Goal: Transaction & Acquisition: Obtain resource

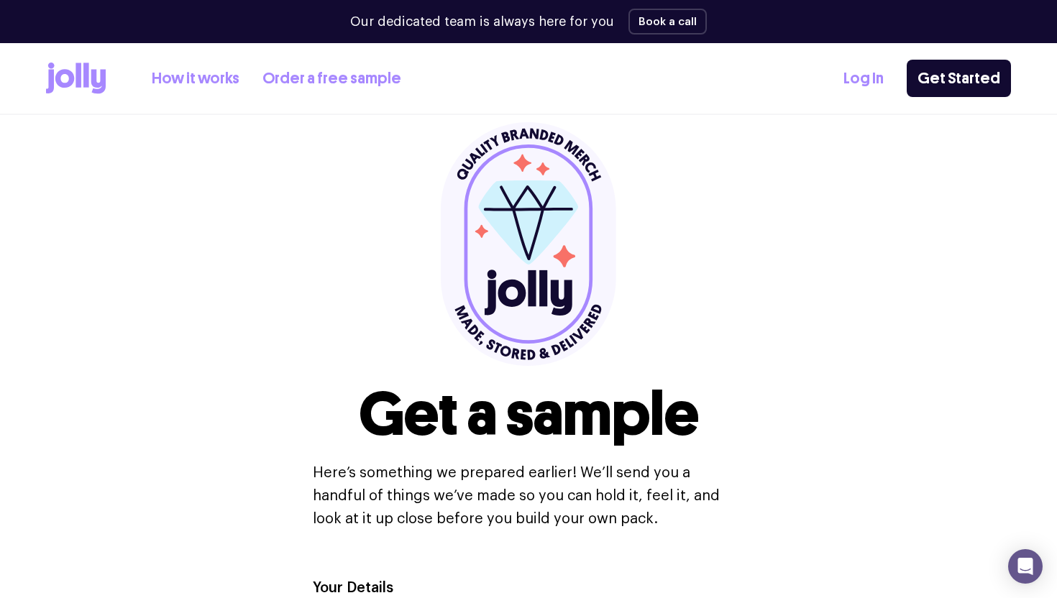
scroll to position [41, 0]
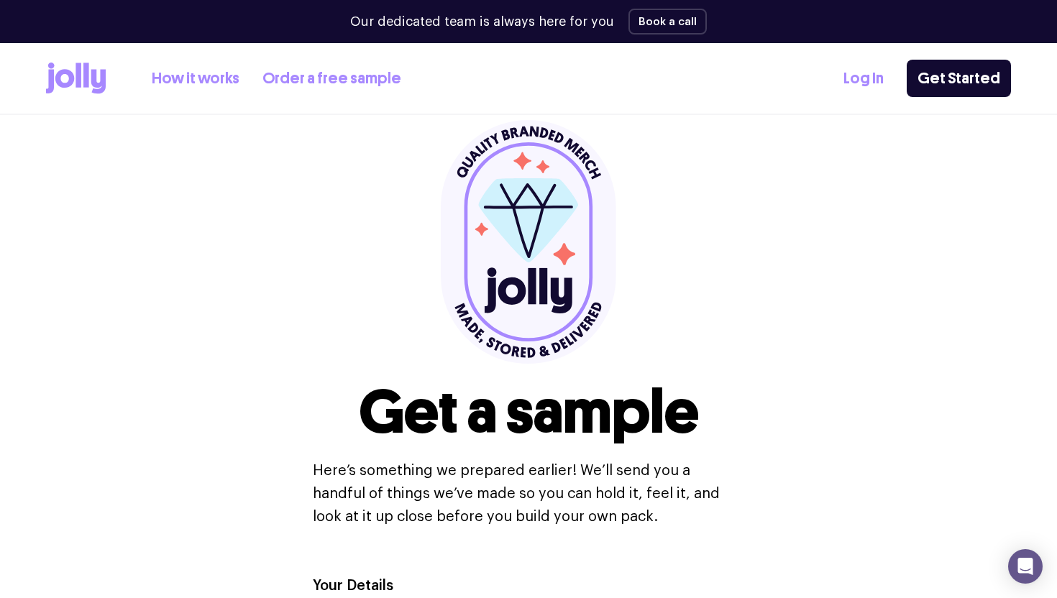
click at [299, 74] on link "Order a free sample" at bounding box center [331, 79] width 139 height 24
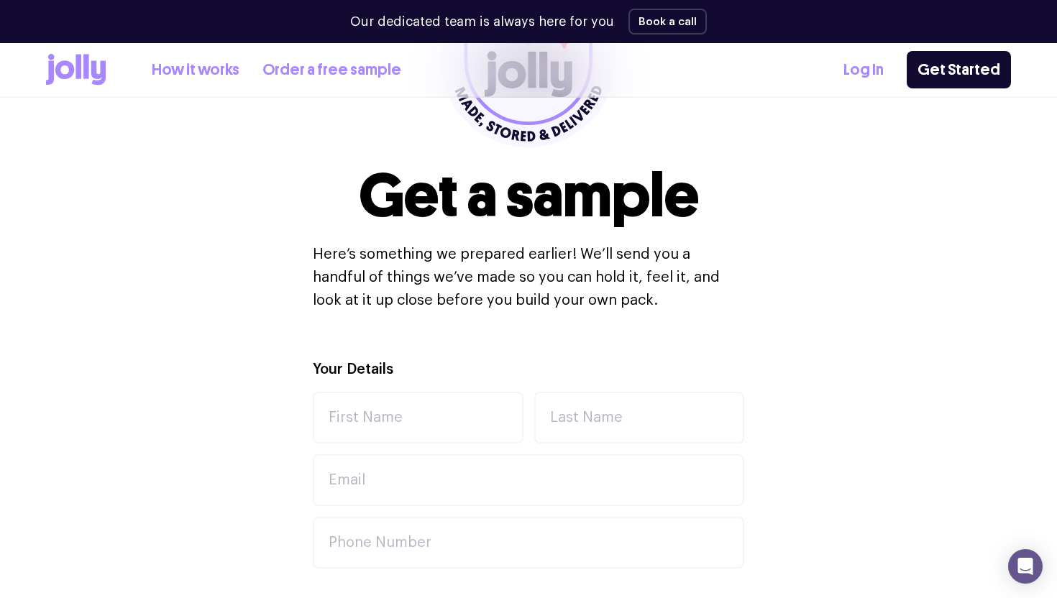
scroll to position [255, 0]
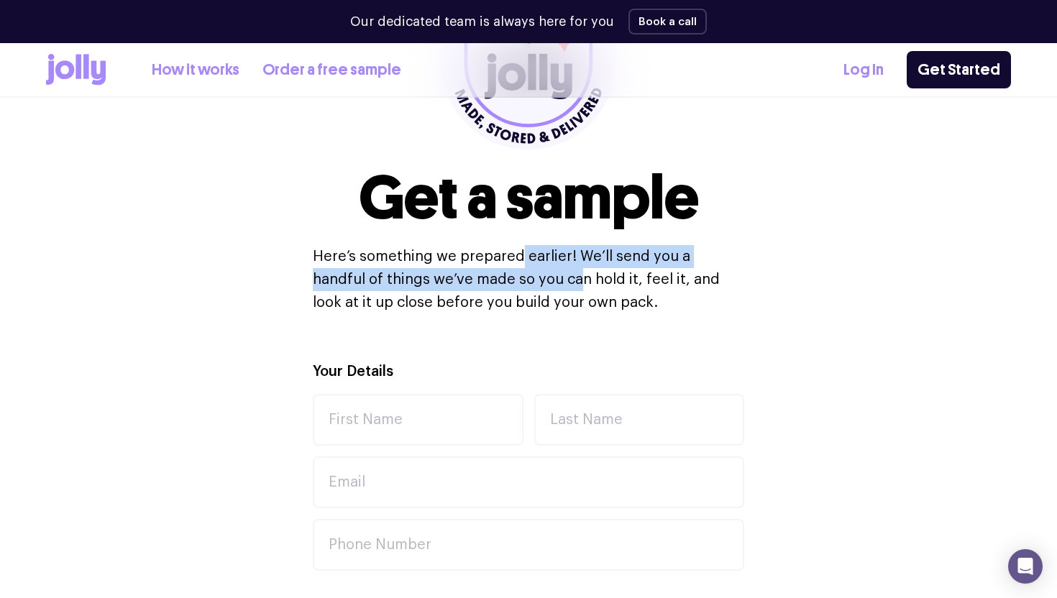
drag, startPoint x: 437, startPoint y: 257, endPoint x: 452, endPoint y: 274, distance: 22.9
click at [452, 274] on p "Here’s something we prepared earlier! We’ll send you a handful of things we’ve …" at bounding box center [529, 279] width 432 height 69
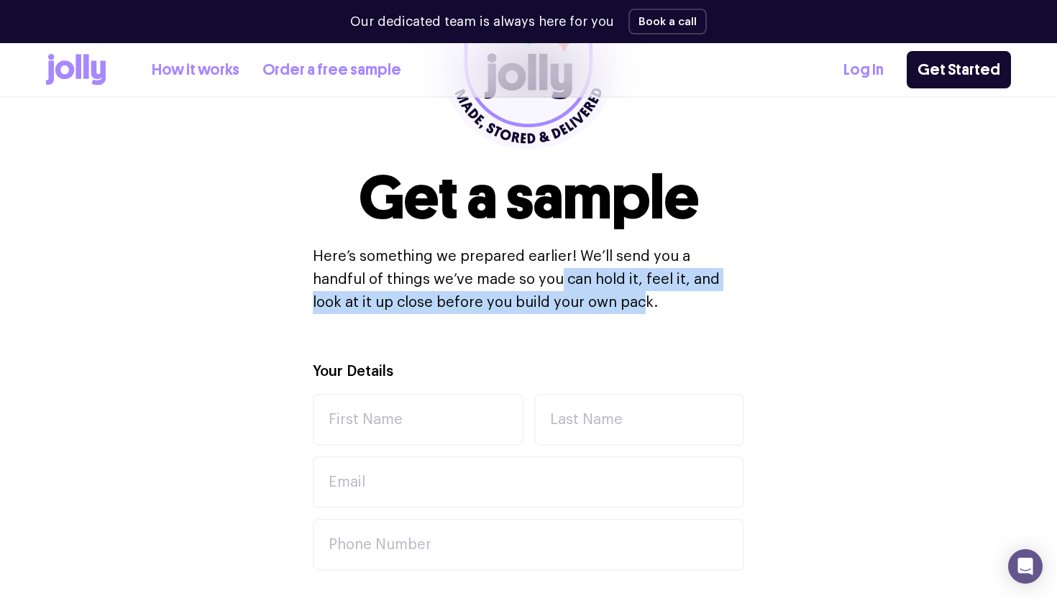
drag, startPoint x: 416, startPoint y: 273, endPoint x: 472, endPoint y: 293, distance: 60.3
click at [472, 293] on p "Here’s something we prepared earlier! We’ll send you a handful of things we’ve …" at bounding box center [529, 279] width 432 height 69
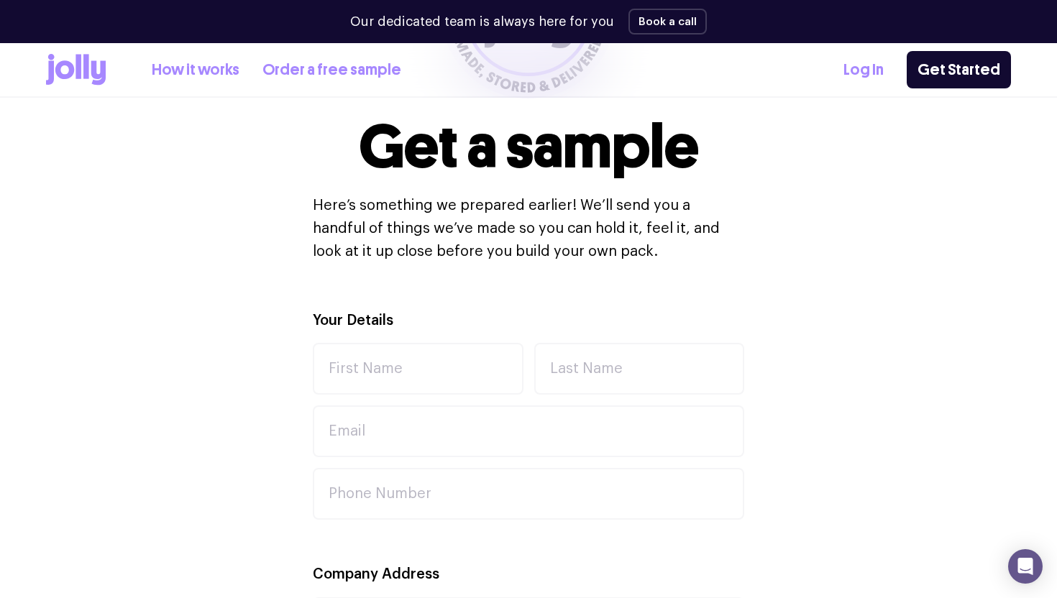
scroll to position [319, 0]
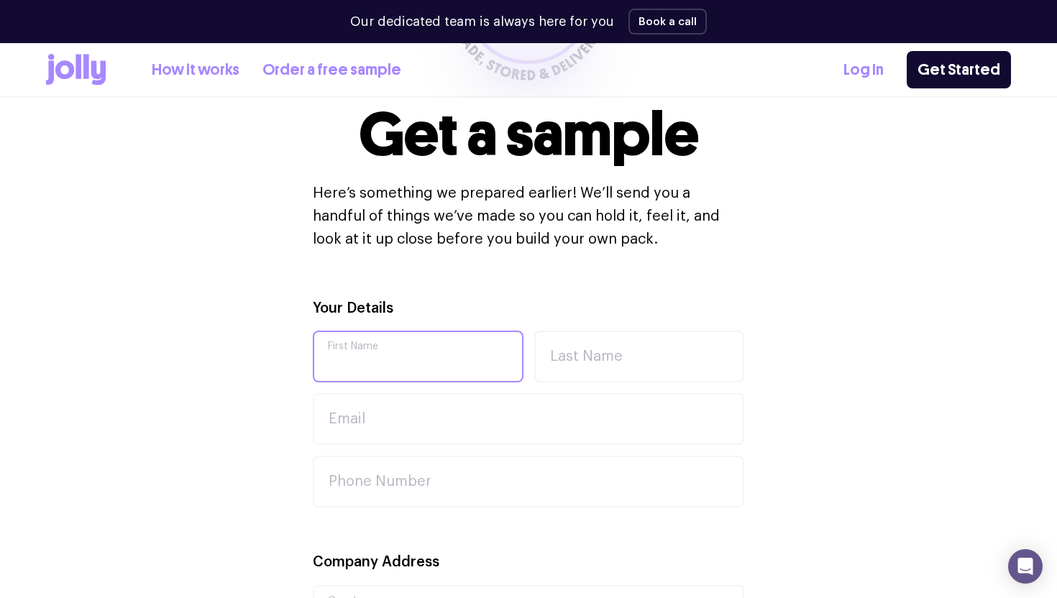
click at [432, 356] on input "First Name" at bounding box center [418, 357] width 211 height 52
type input "[PERSON_NAME]"
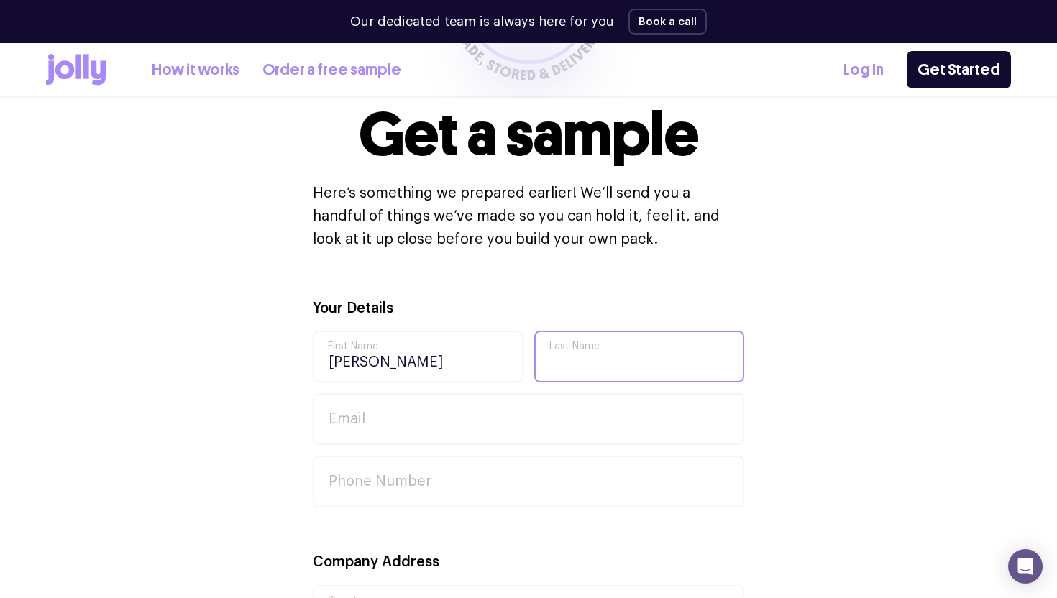
click at [597, 352] on input "Last Name" at bounding box center [639, 357] width 211 height 52
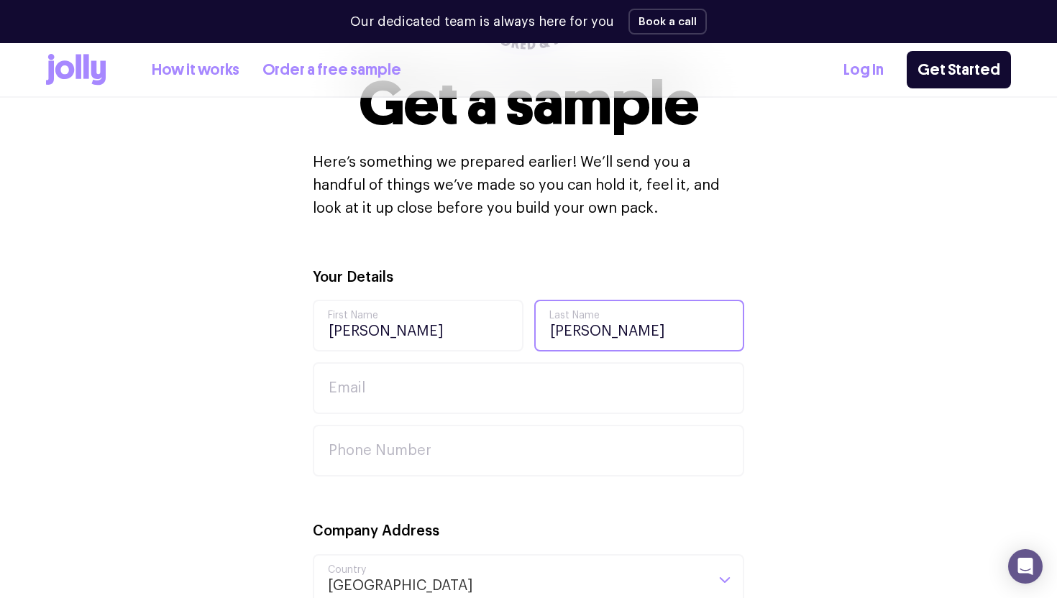
scroll to position [375, 0]
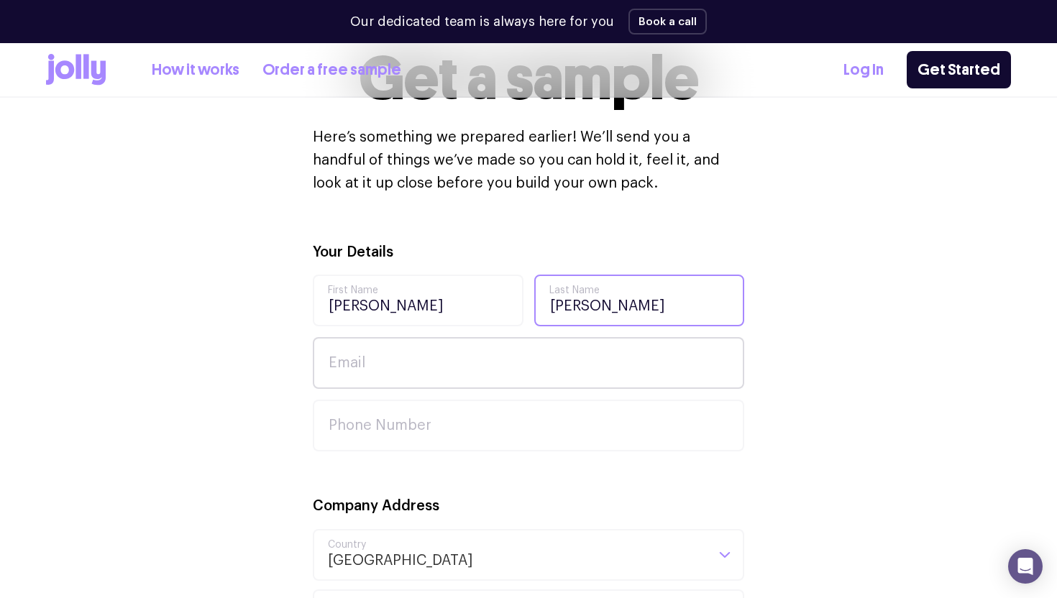
type input "[PERSON_NAME]"
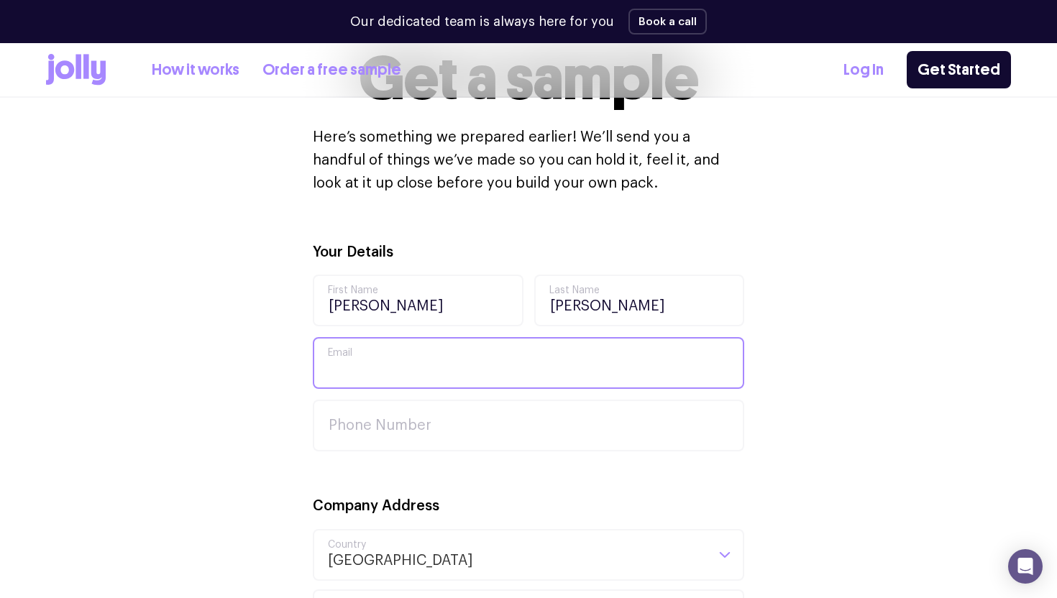
click at [484, 355] on input "Email" at bounding box center [529, 363] width 432 height 52
paste input "[EMAIL_ADDRESS][DOMAIN_NAME]"
type input "[EMAIL_ADDRESS][DOMAIN_NAME]"
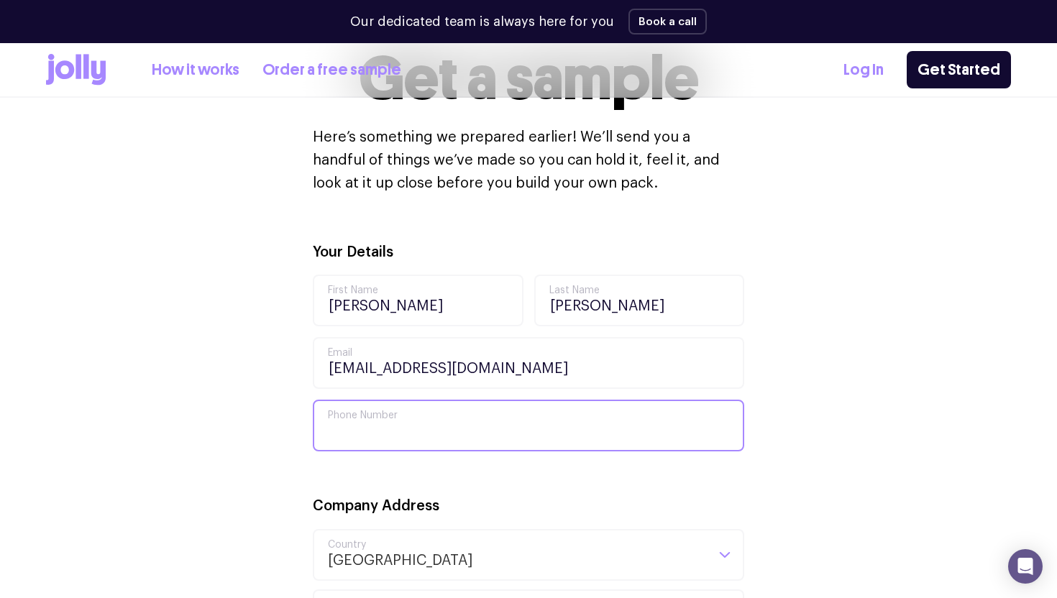
click at [405, 419] on input "Phone Number" at bounding box center [529, 426] width 432 height 52
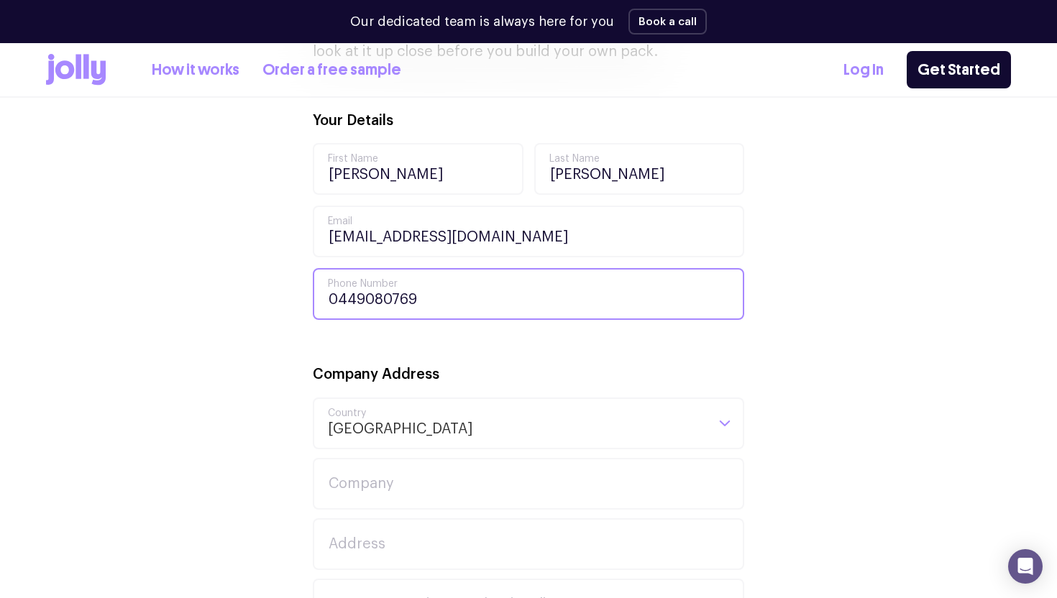
scroll to position [565, 0]
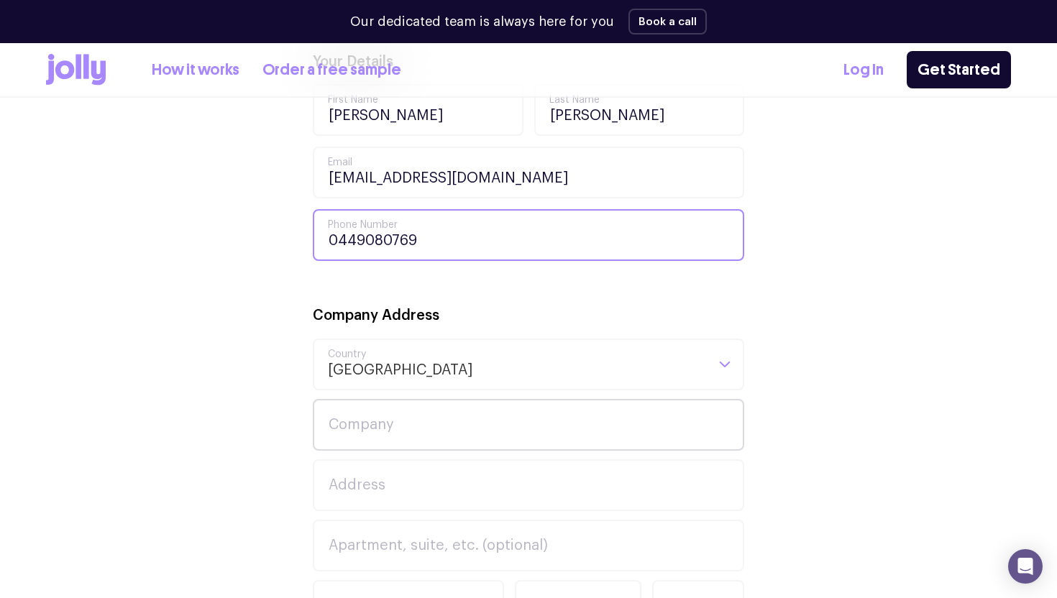
type input "0449080769"
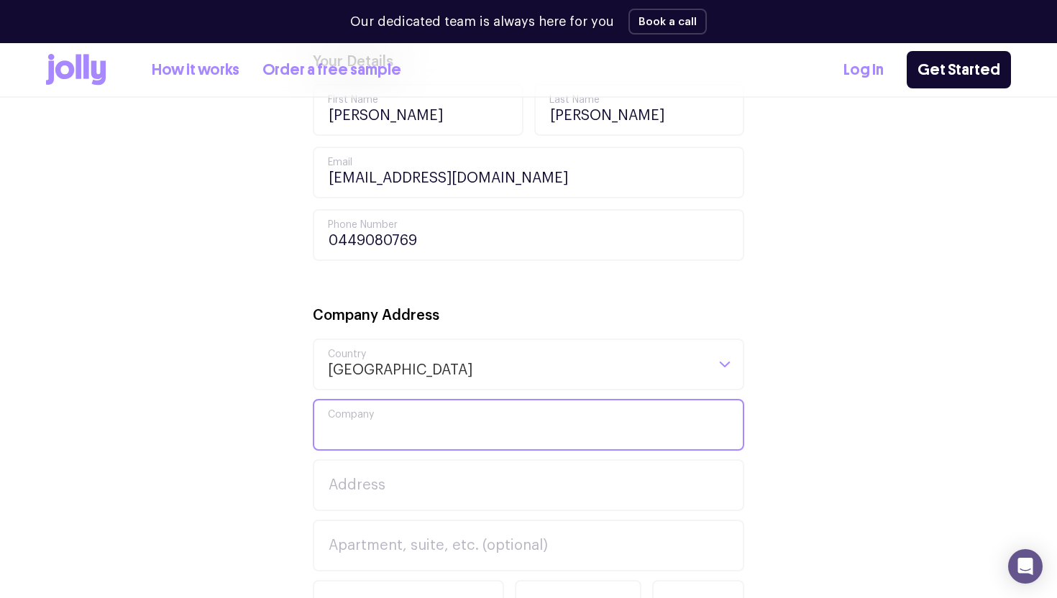
click at [345, 413] on input "Company" at bounding box center [529, 425] width 432 height 52
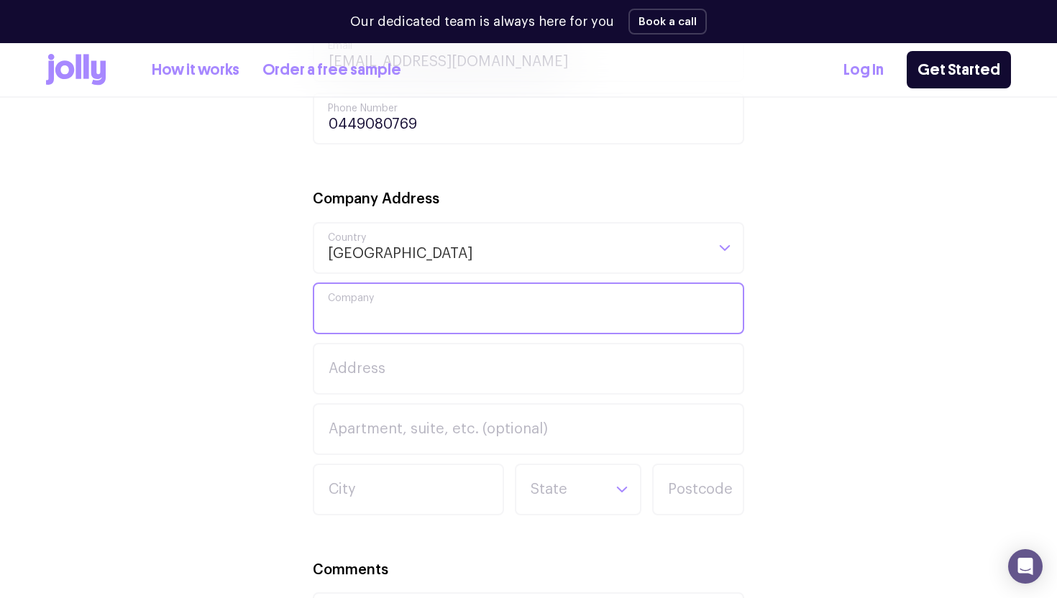
scroll to position [706, 0]
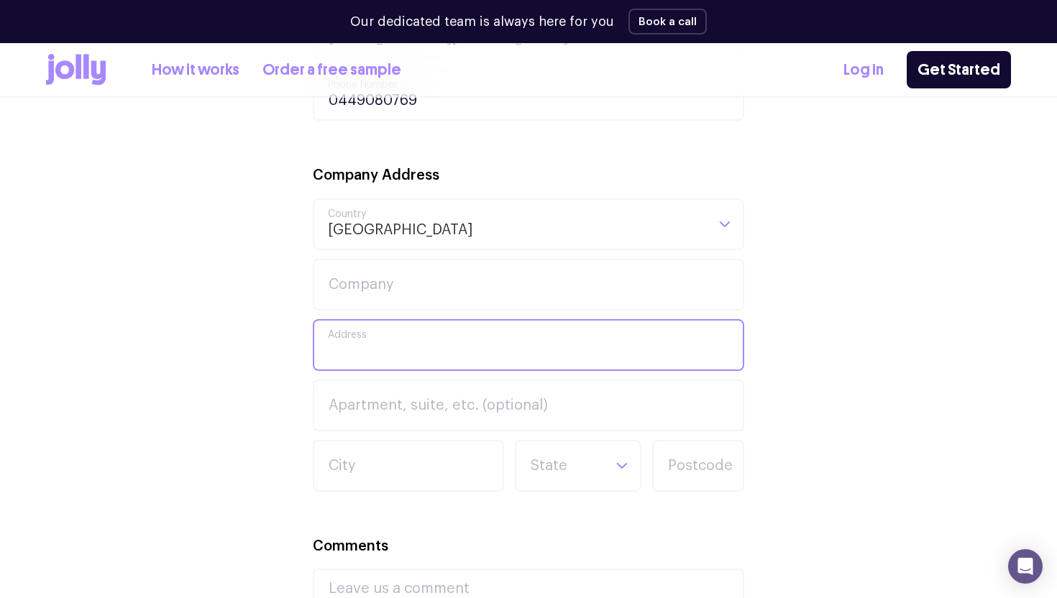
click at [341, 348] on input "Address" at bounding box center [529, 345] width 432 height 52
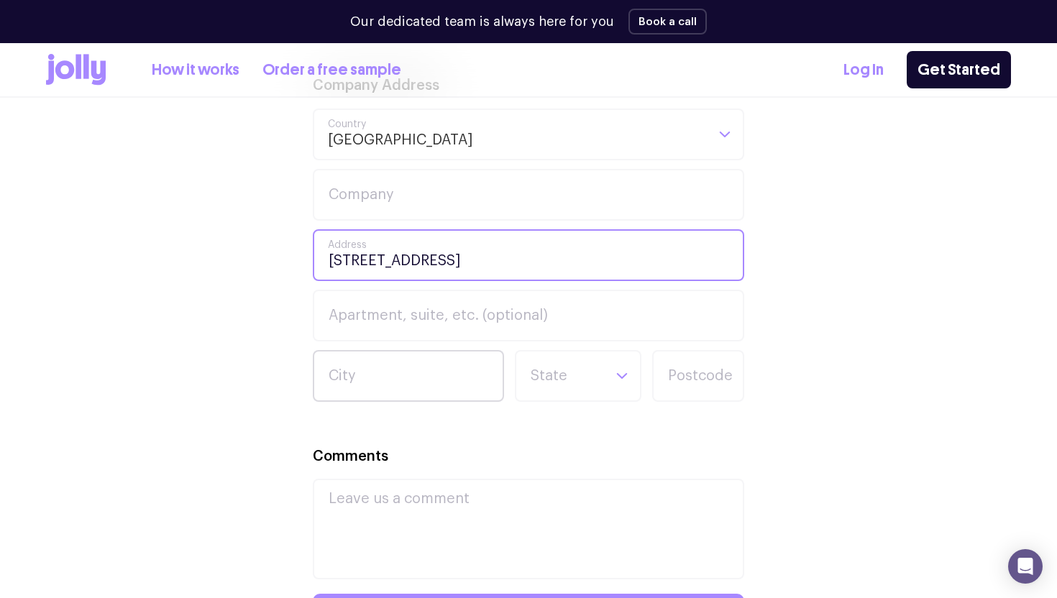
scroll to position [826, 0]
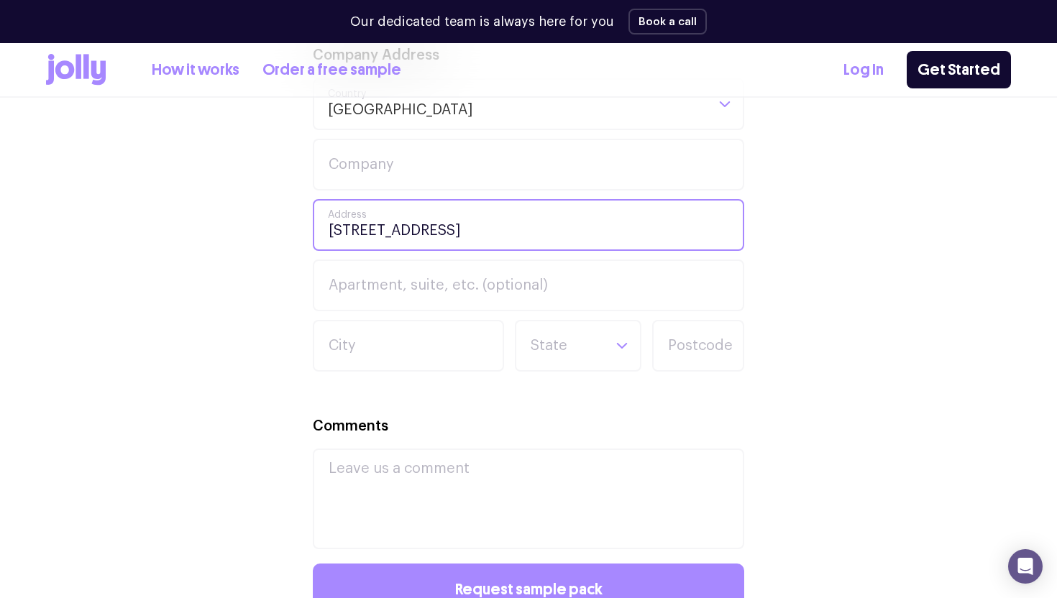
click at [580, 227] on input "[STREET_ADDRESS]" at bounding box center [529, 225] width 432 height 52
type input "[STREET_ADDRESS],"
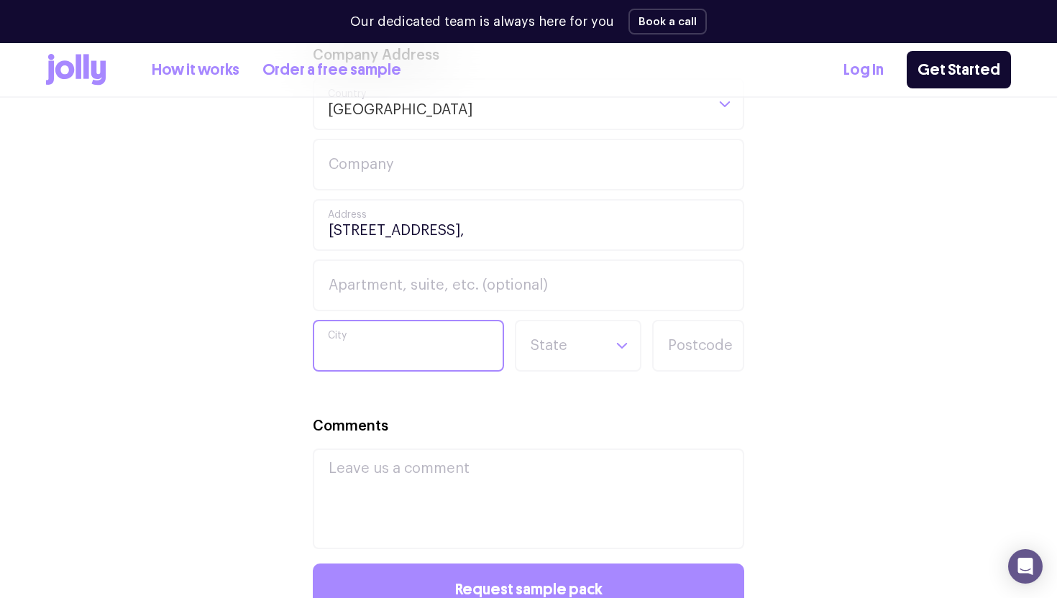
click at [425, 337] on input "City" at bounding box center [408, 346] width 191 height 52
type input "[GEOGRAPHIC_DATA]"
click at [574, 365] on input "Search for option" at bounding box center [565, 345] width 73 height 49
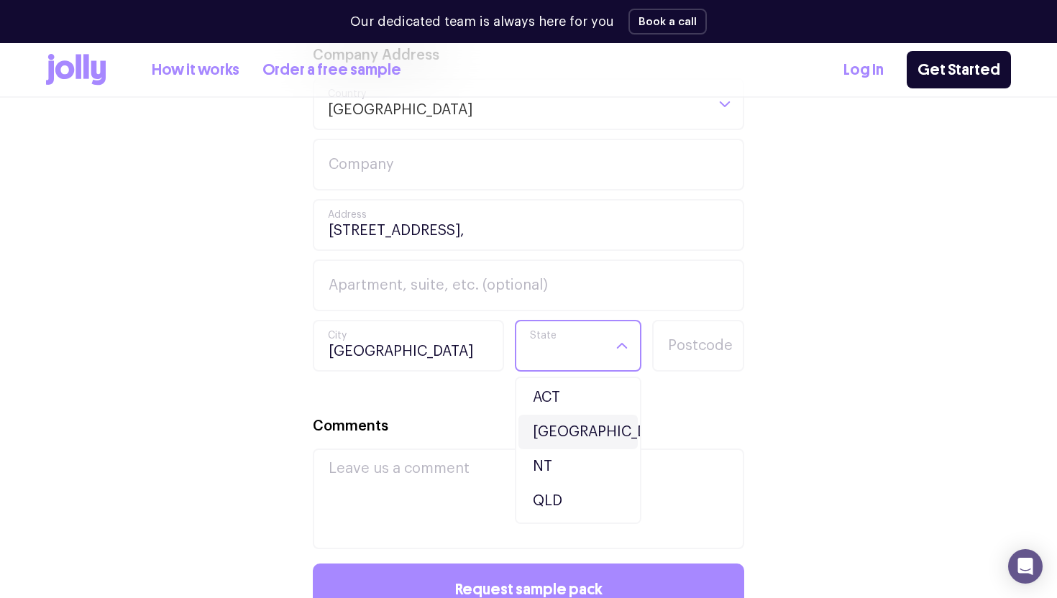
click at [557, 419] on li "[GEOGRAPHIC_DATA]" at bounding box center [578, 432] width 119 height 35
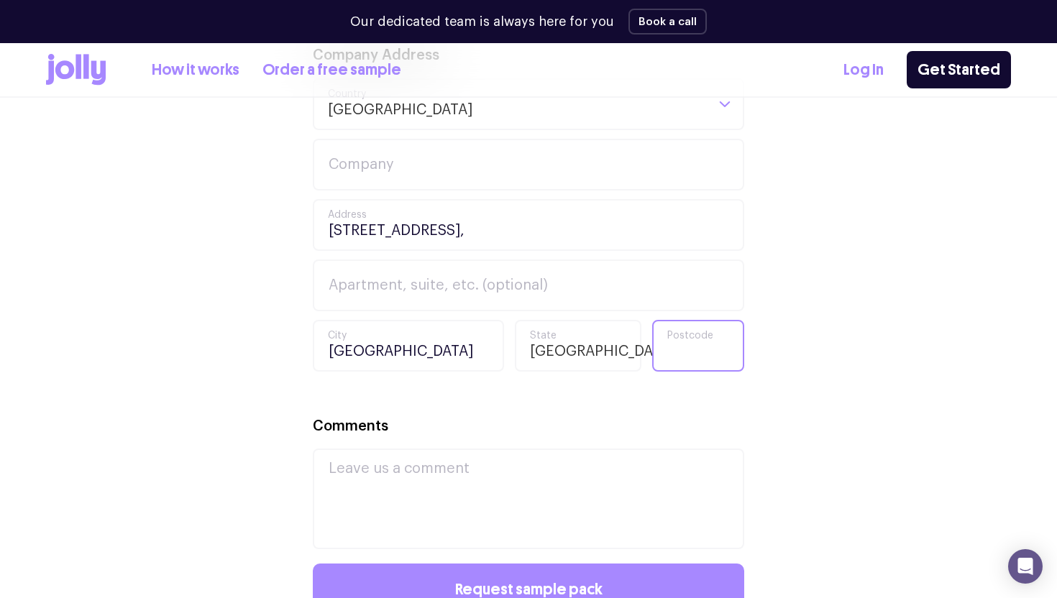
click at [698, 347] on input "Postcode" at bounding box center [698, 346] width 92 height 52
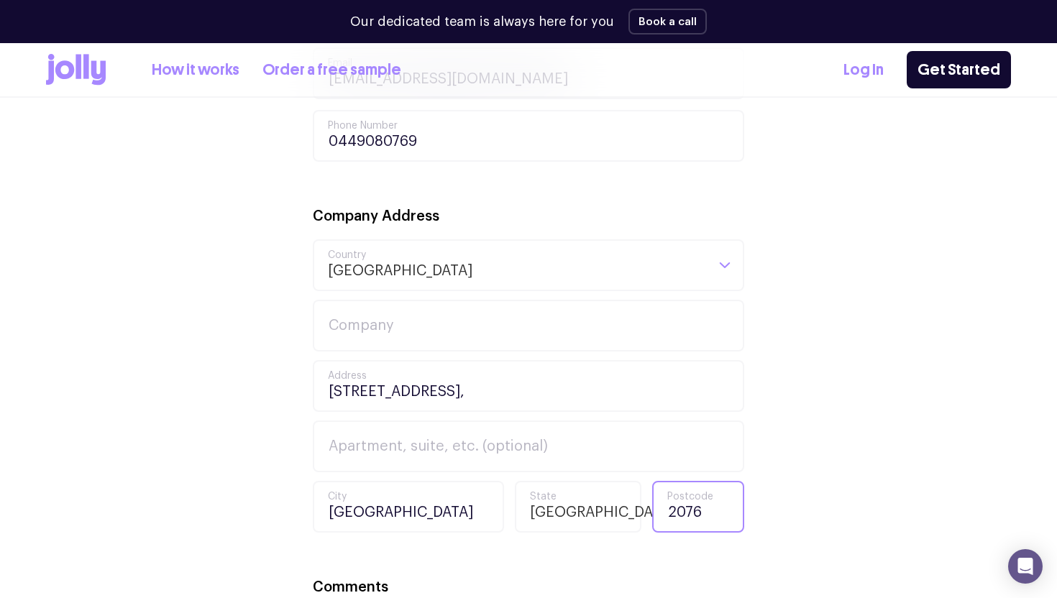
scroll to position [629, 0]
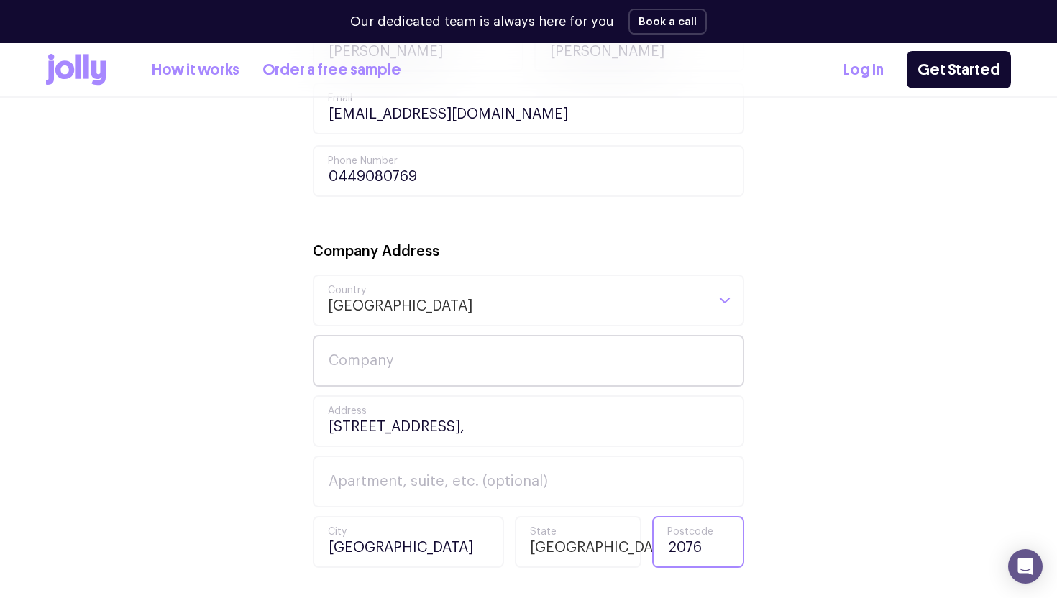
type input "2076"
click at [412, 352] on input "Company" at bounding box center [529, 361] width 432 height 52
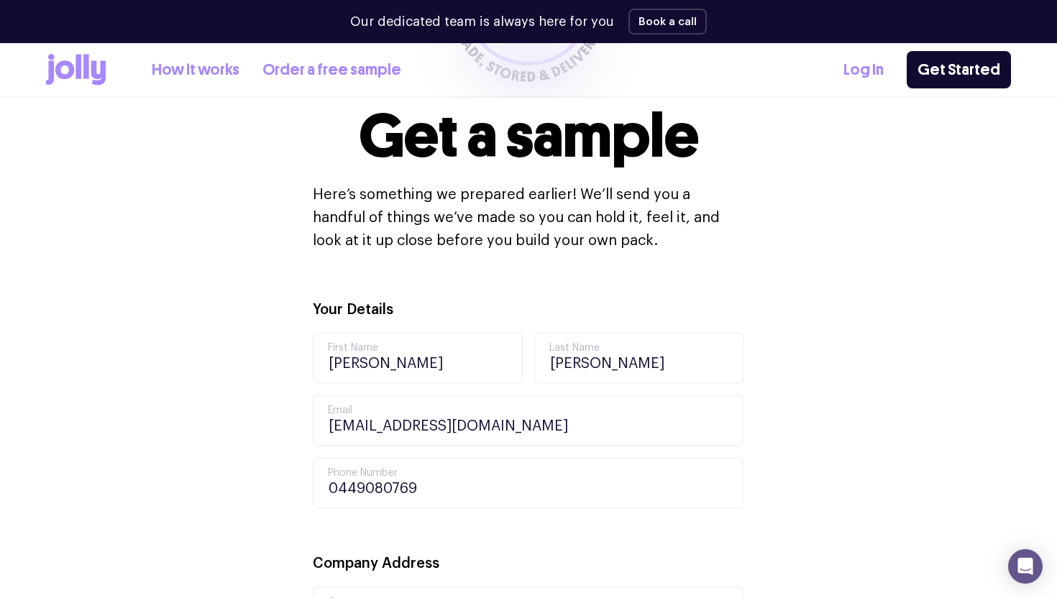
scroll to position [0, 0]
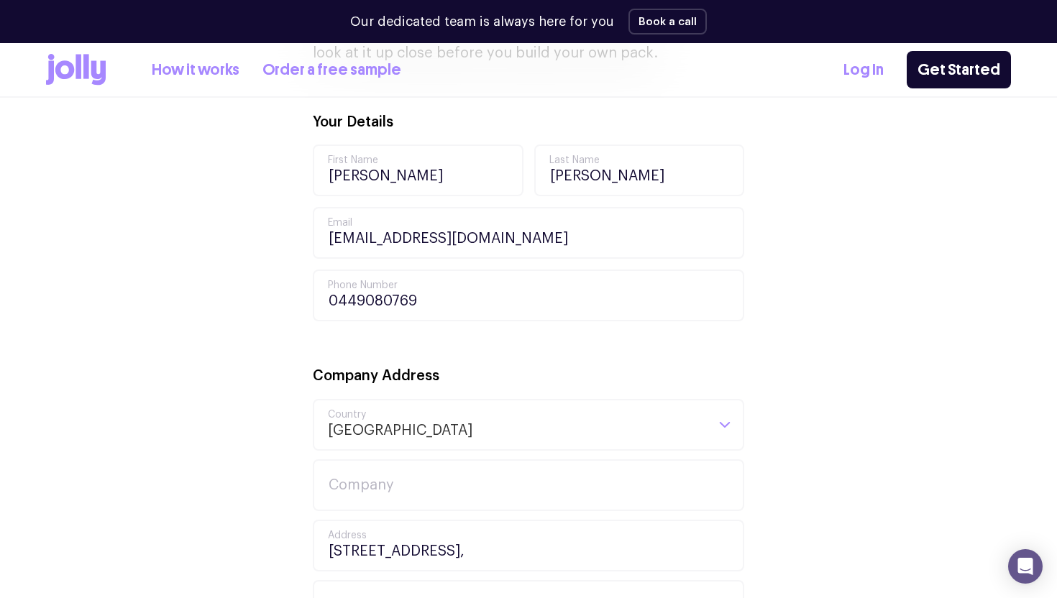
click at [235, 459] on div "Your Details [PERSON_NAME] First Name [PERSON_NAME] Last Name [EMAIL_ADDRESS][D…" at bounding box center [528, 581] width 965 height 941
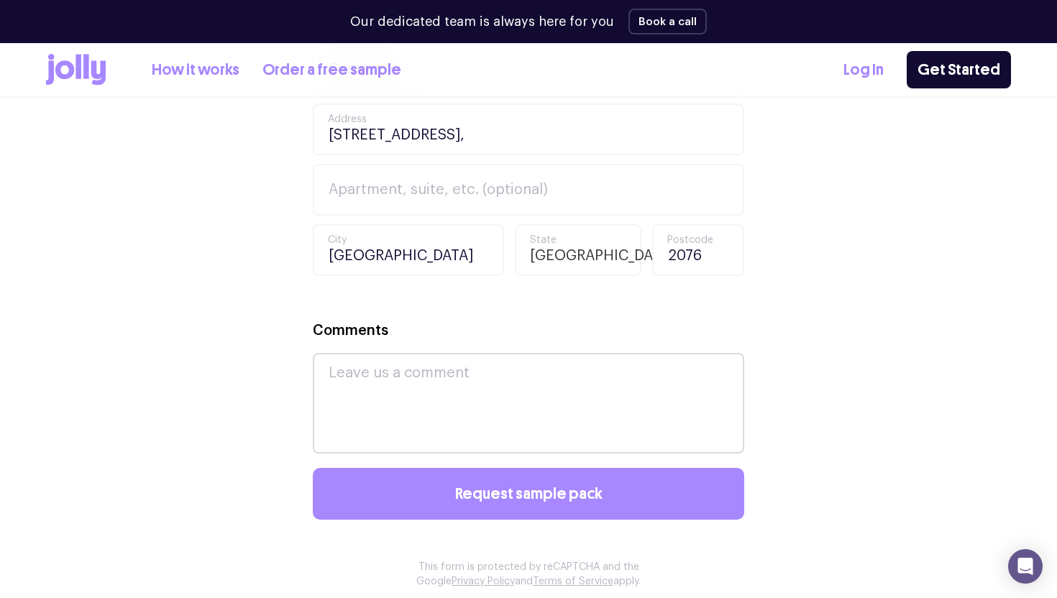
scroll to position [944, 0]
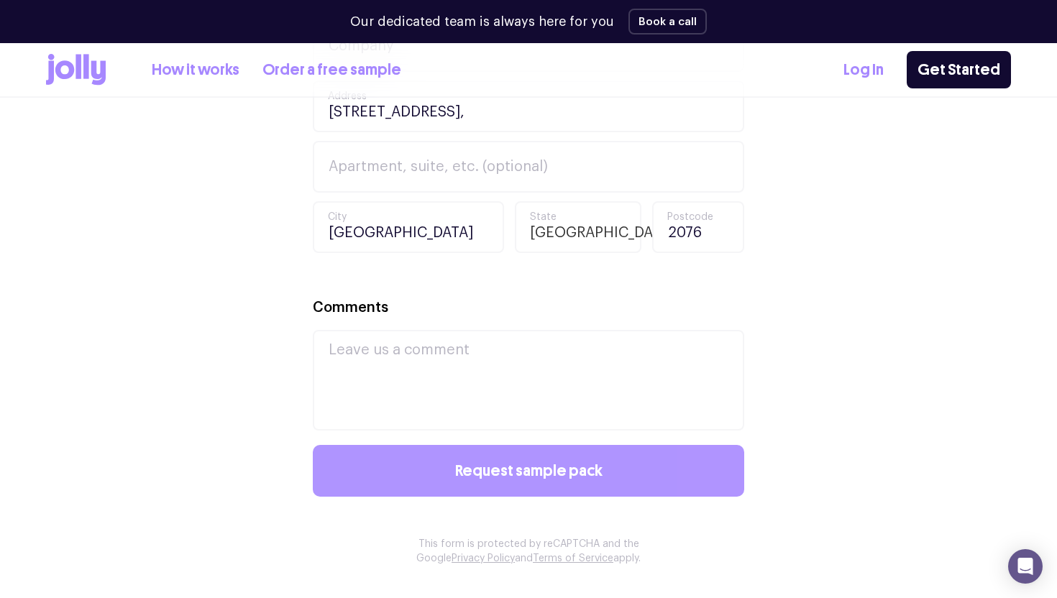
click at [460, 471] on span "Request sample pack" at bounding box center [528, 471] width 147 height 16
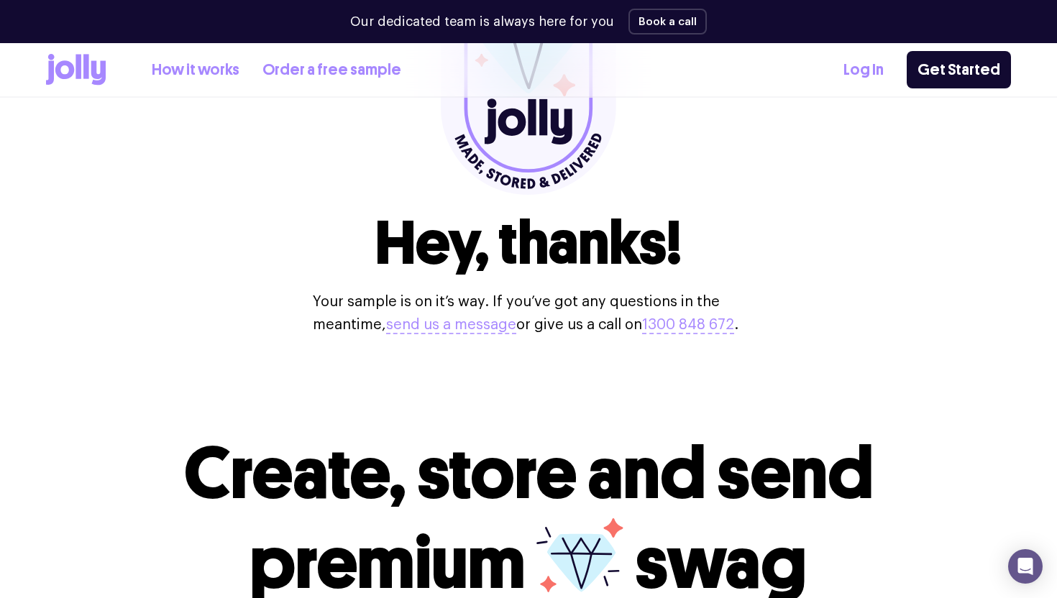
scroll to position [0, 0]
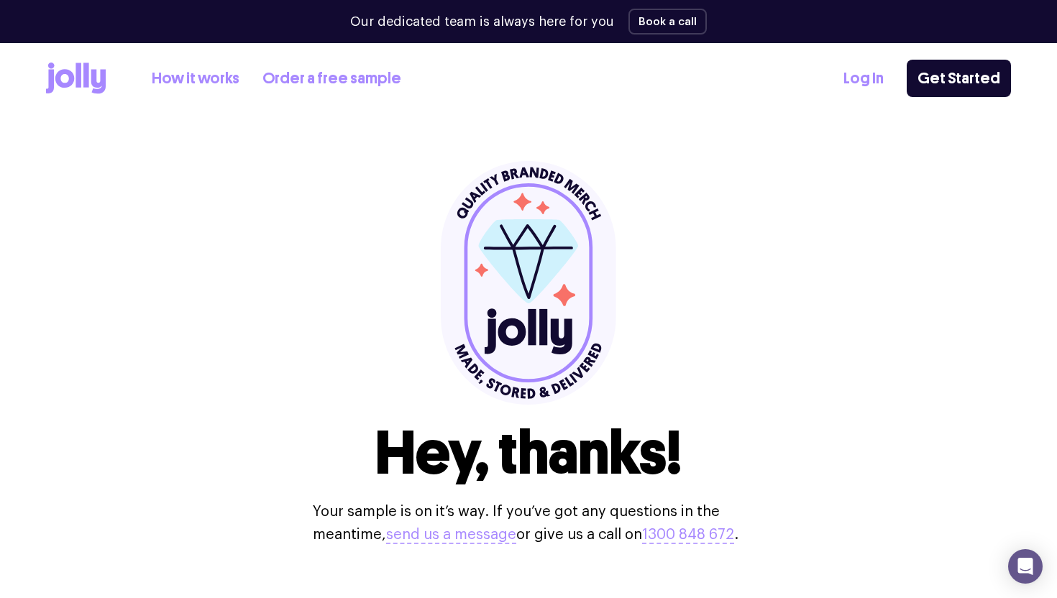
click at [83, 68] on icon at bounding box center [76, 79] width 60 height 32
